Goal: Task Accomplishment & Management: Use online tool/utility

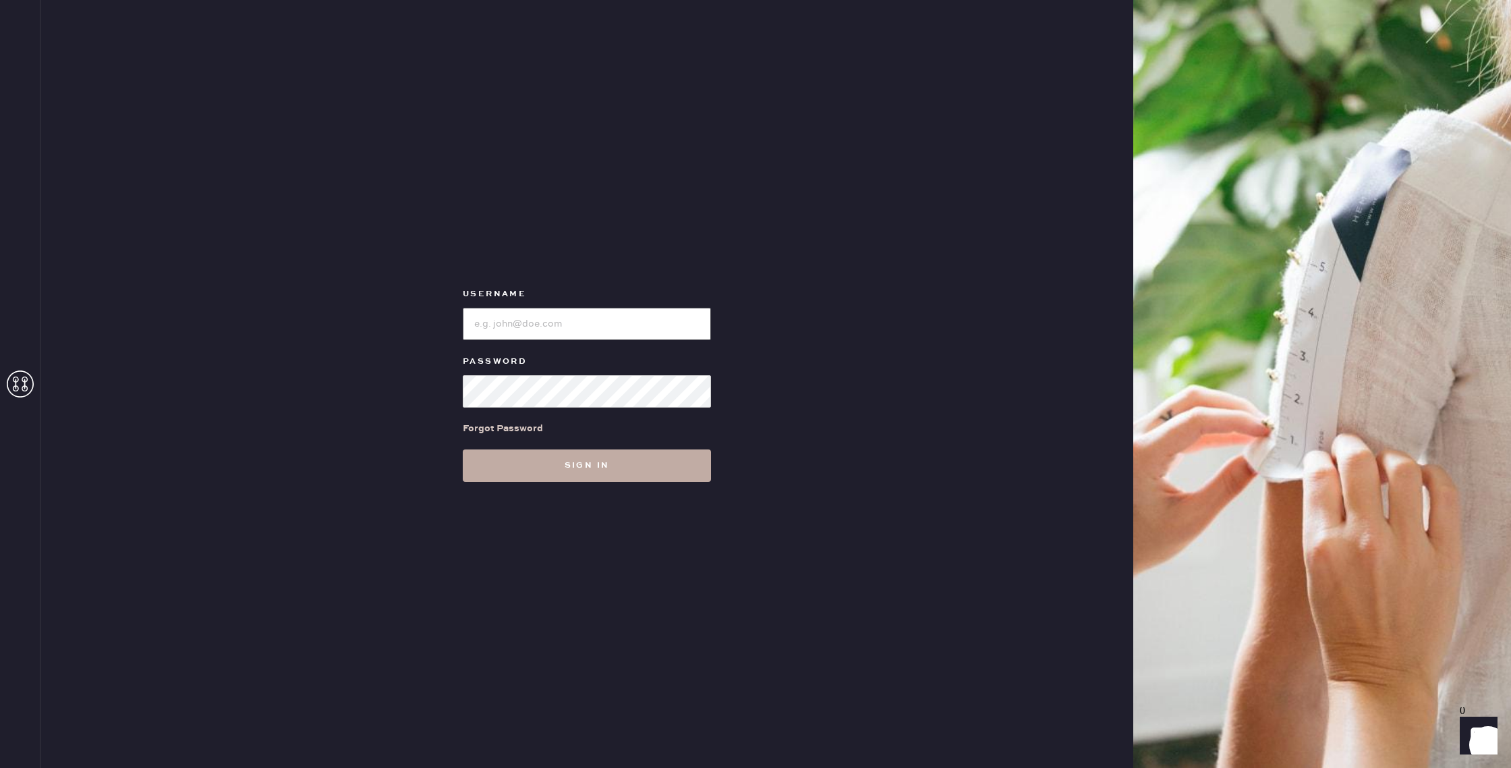
type input "reformationwilliamsburg"
click at [618, 464] on button "Sign in" at bounding box center [587, 465] width 248 height 32
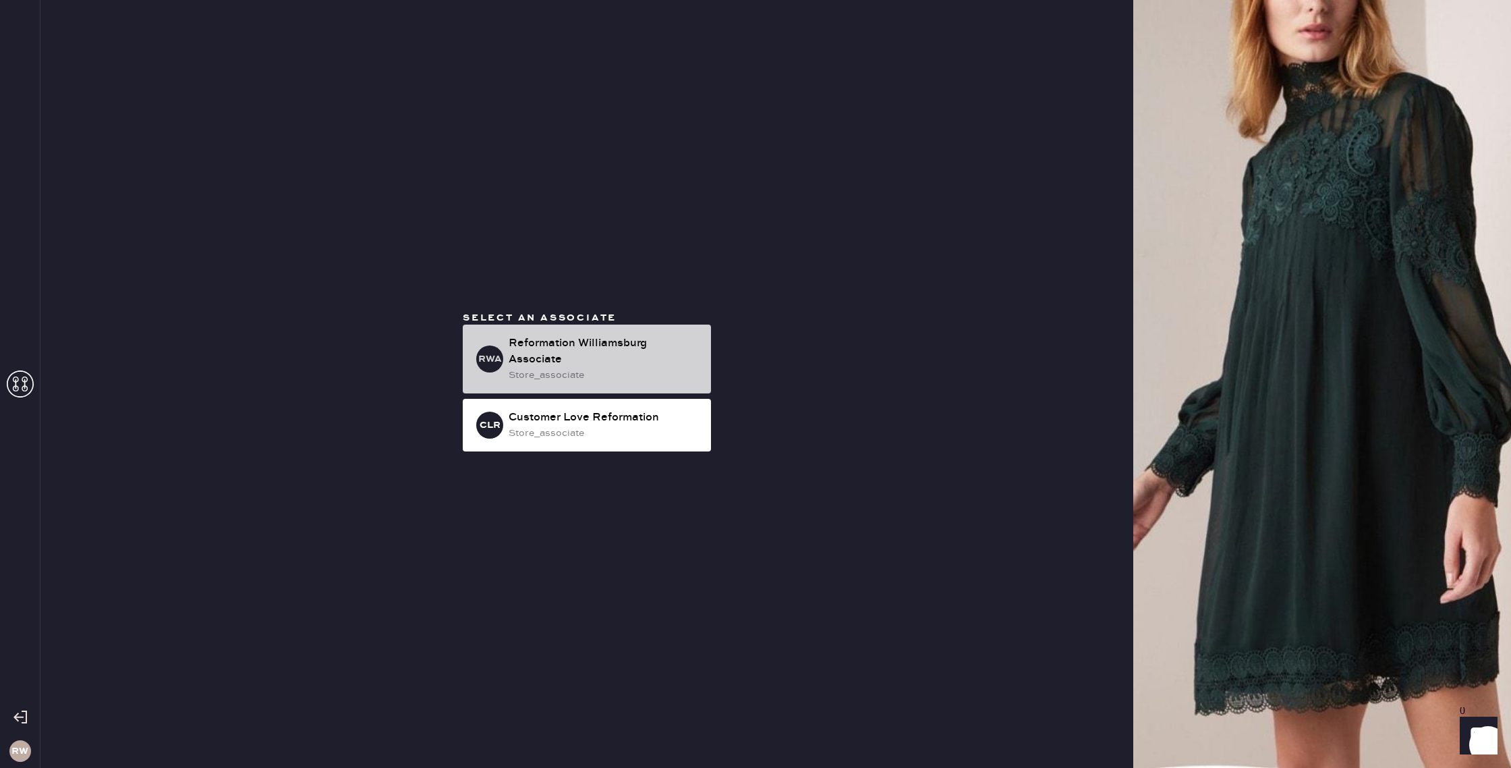
click at [635, 375] on div "store_associate" at bounding box center [605, 375] width 192 height 15
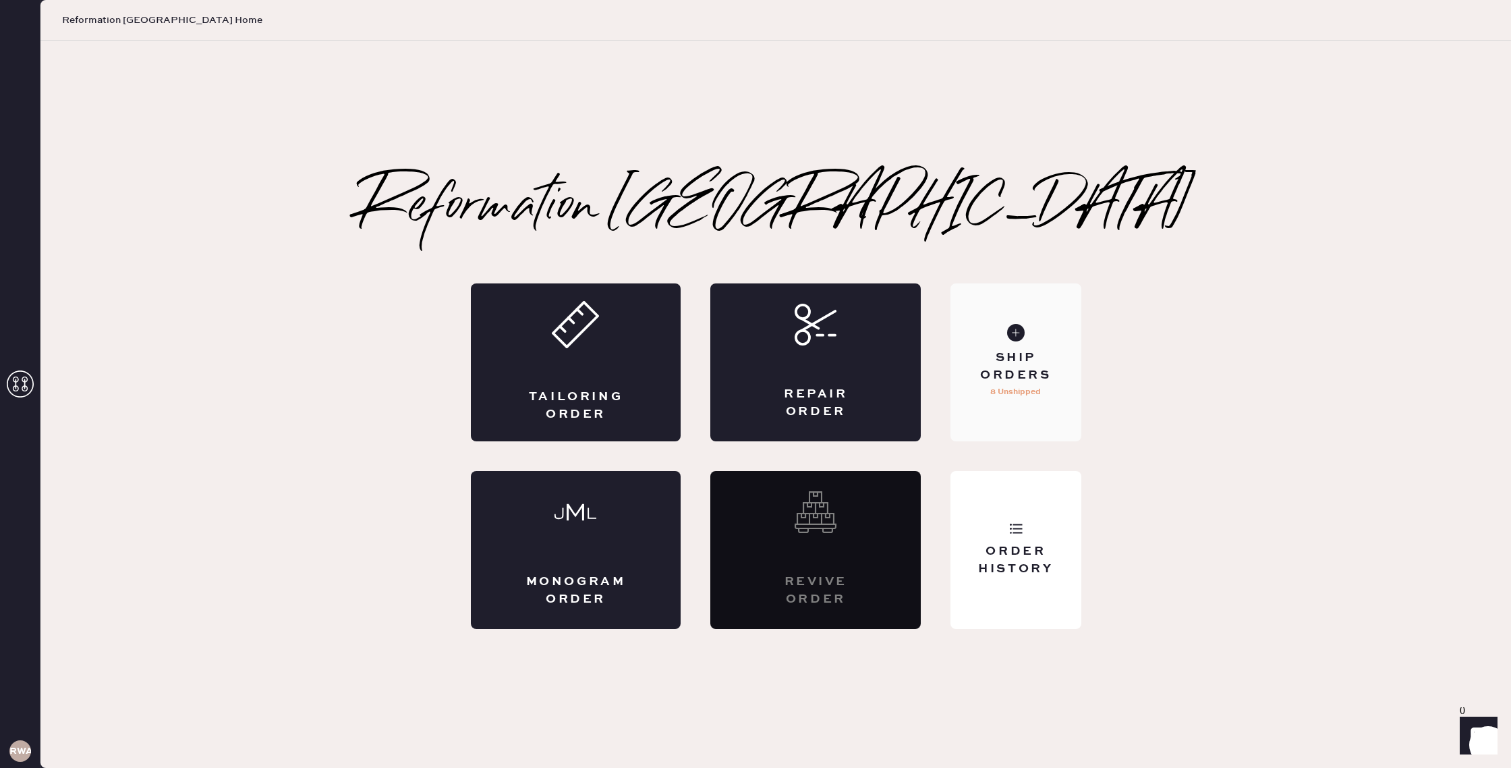
click at [1049, 397] on div "Ship Orders 8 Unshipped" at bounding box center [1015, 362] width 130 height 158
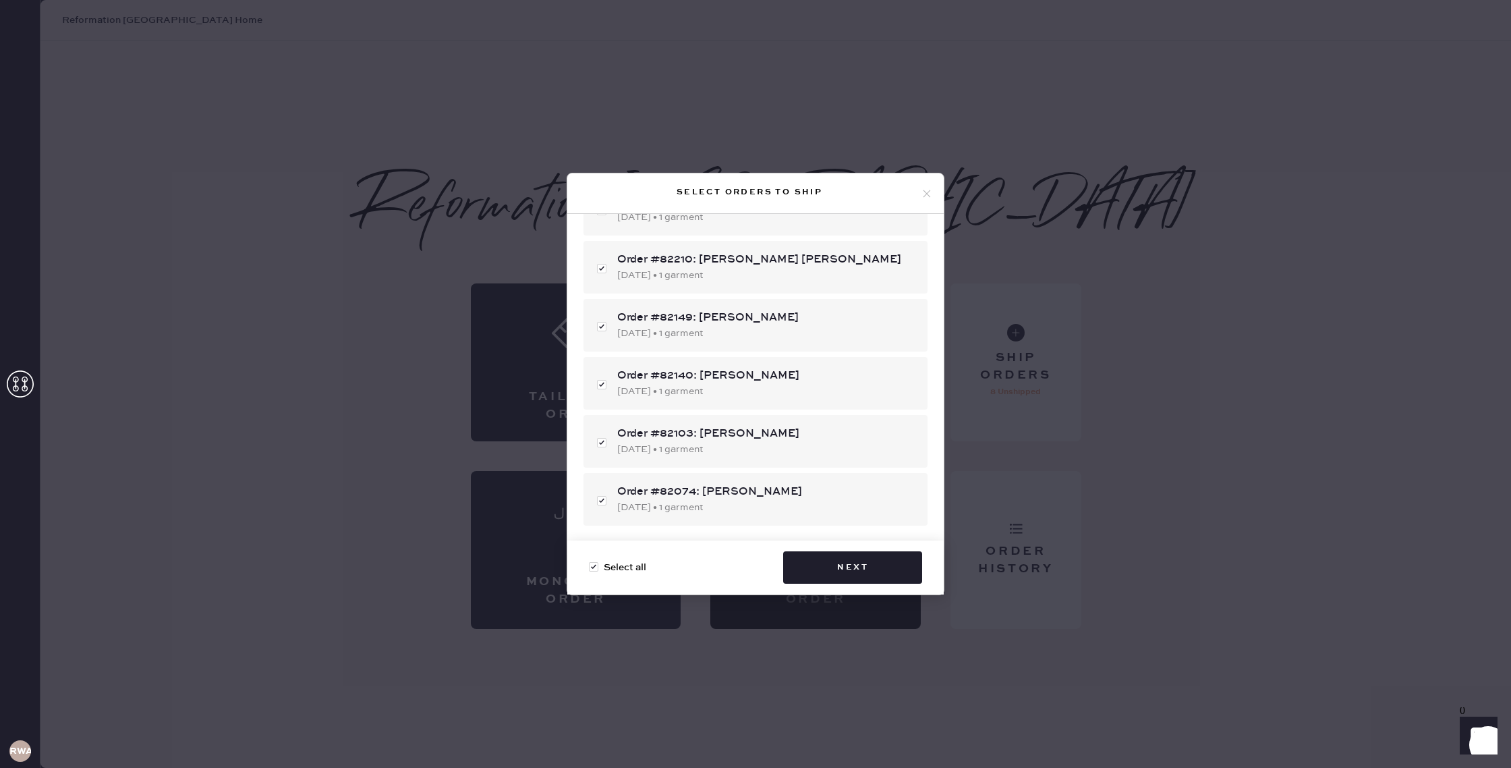
scroll to position [186, 0]
click at [872, 572] on button "Next" at bounding box center [852, 567] width 139 height 32
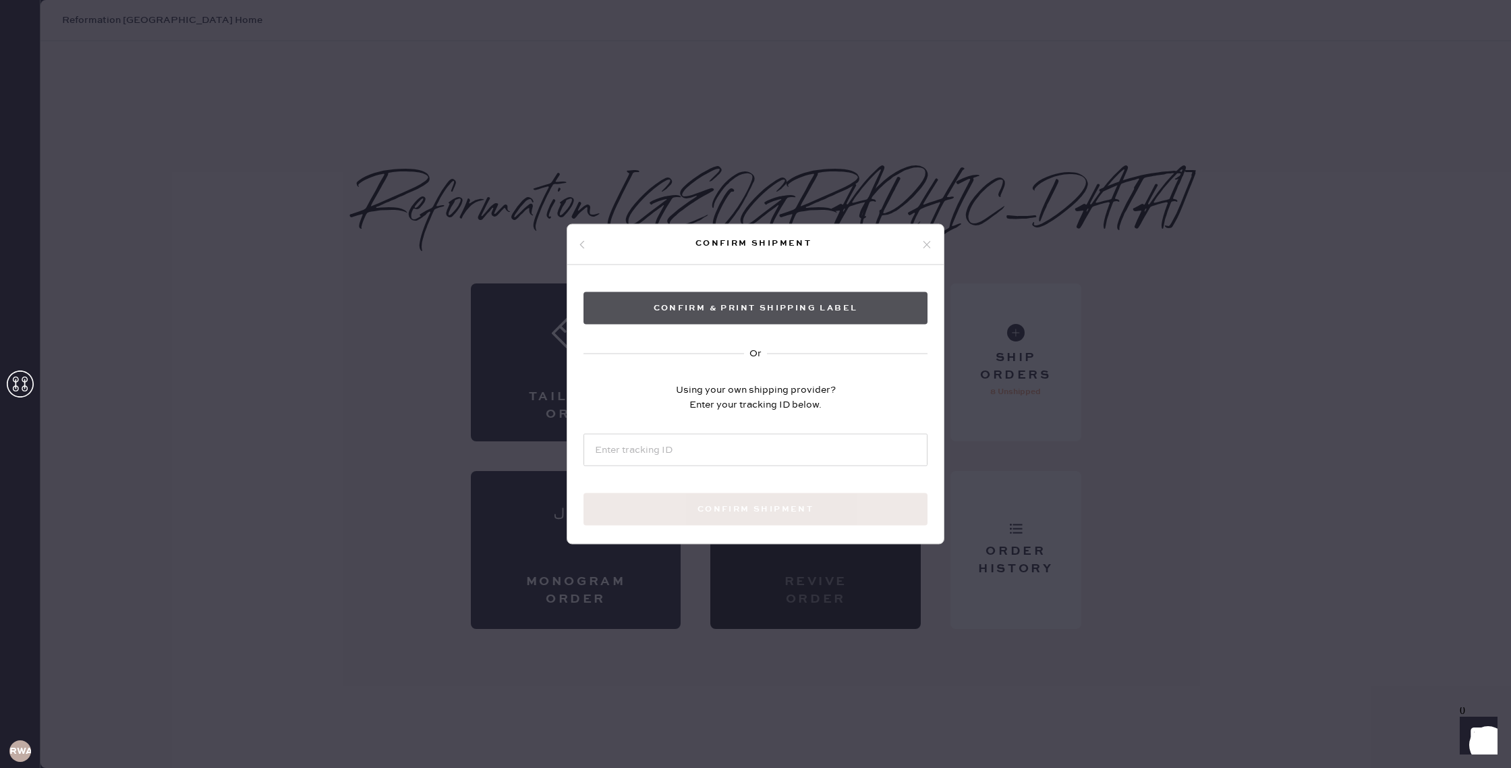
click at [811, 312] on button "Confirm & Print shipping label" at bounding box center [755, 308] width 344 height 32
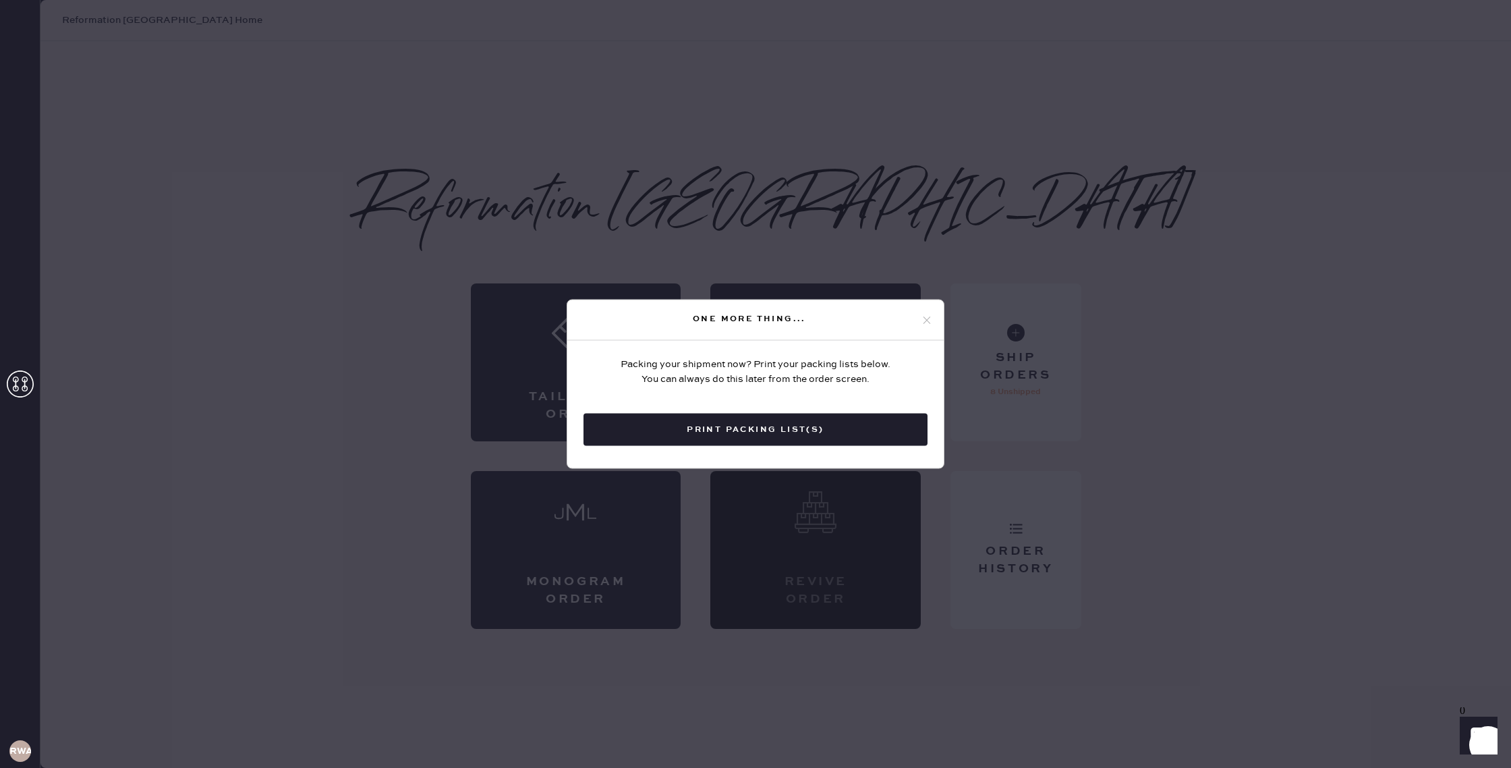
click at [826, 424] on button "Print Packing List(s)" at bounding box center [755, 429] width 344 height 32
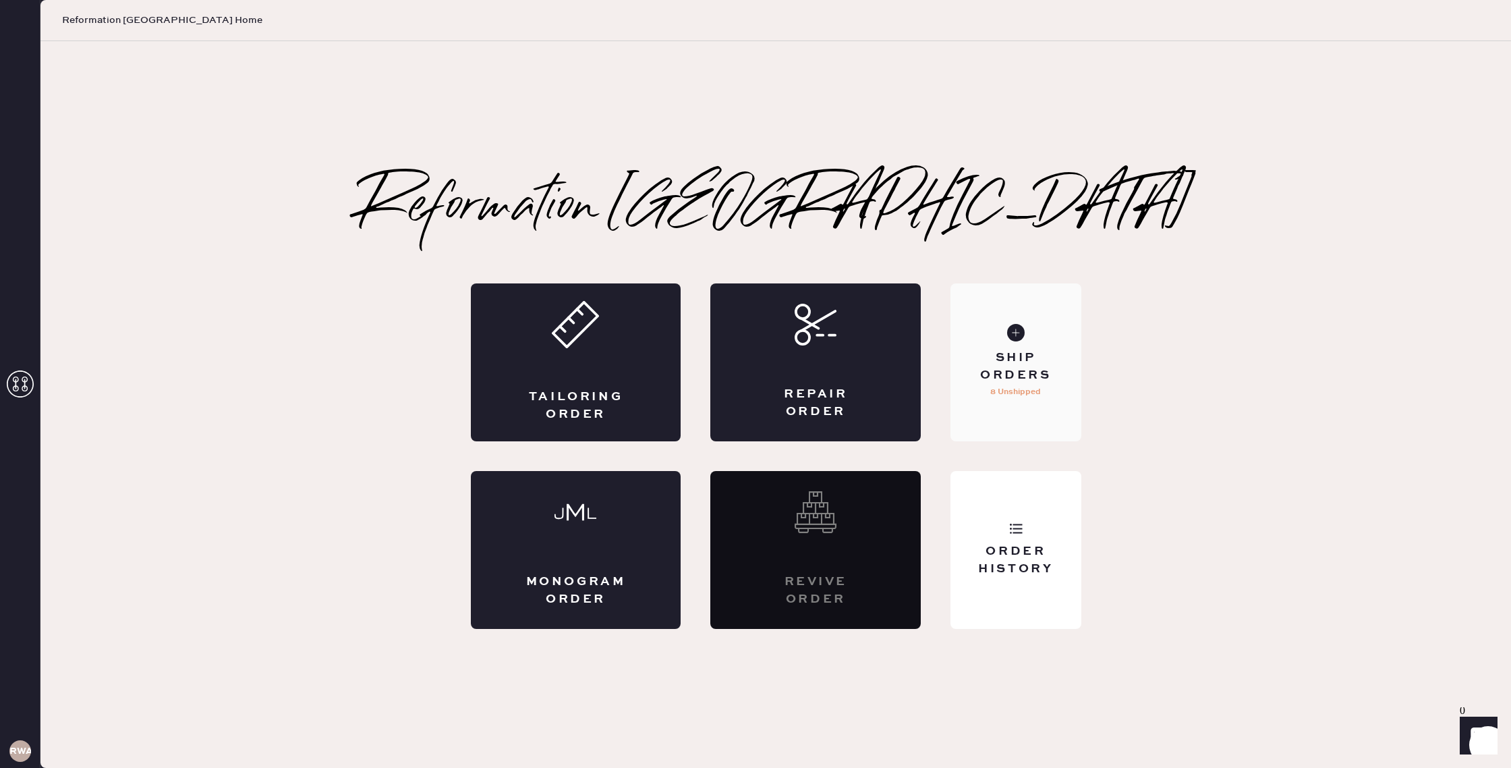
scroll to position [0, 0]
